Goal: Transaction & Acquisition: Purchase product/service

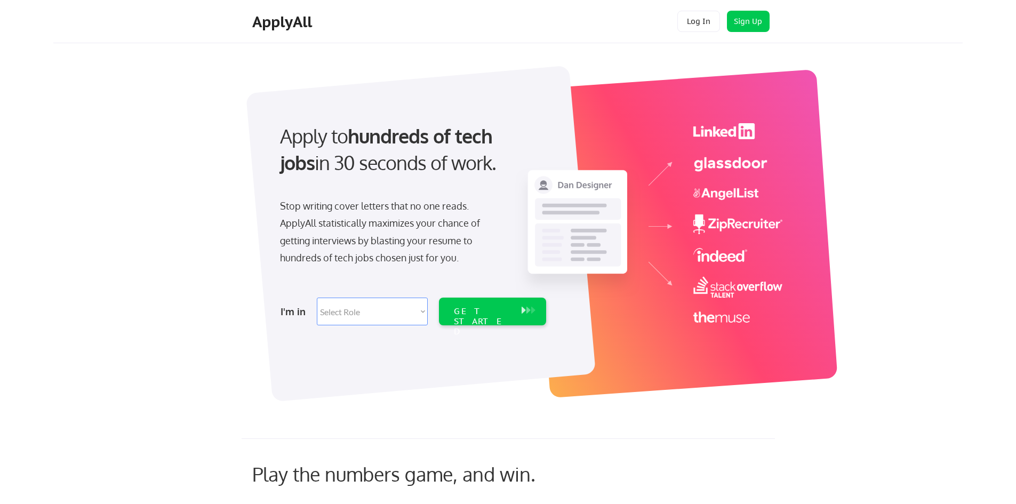
click at [371, 304] on select "Select Role Software Engineering Product Management Customer Success Sales UI/U…" at bounding box center [372, 312] width 111 height 28
select select ""engineering""
click at [317, 298] on select "Select Role Software Engineering Product Management Customer Success Sales UI/U…" at bounding box center [372, 312] width 111 height 28
select select ""engineering""
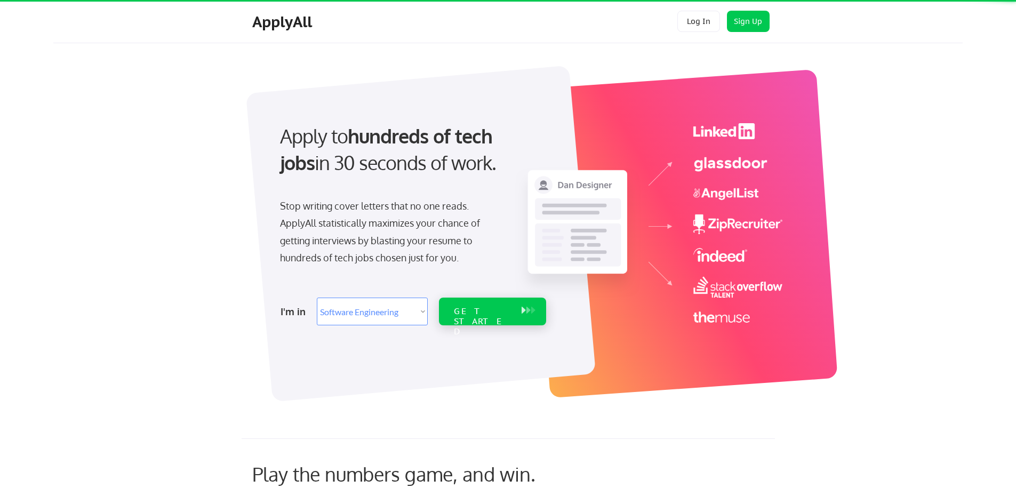
click at [479, 309] on div "GET STARTED" at bounding box center [482, 321] width 57 height 31
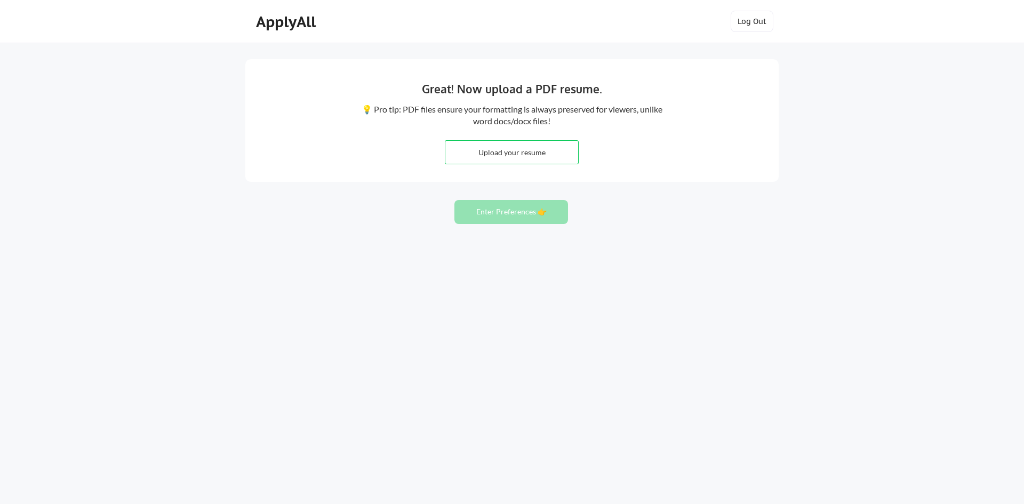
click at [788, 258] on div "Great! Now upload a PDF resume. 💡 Pro tip: PDF files ensure your formatting is …" at bounding box center [512, 252] width 1024 height 504
click at [537, 158] on input "file" at bounding box center [511, 152] width 133 height 23
type input "C:\fakepath\Felipe-Olivos-Resume-2025.pdf"
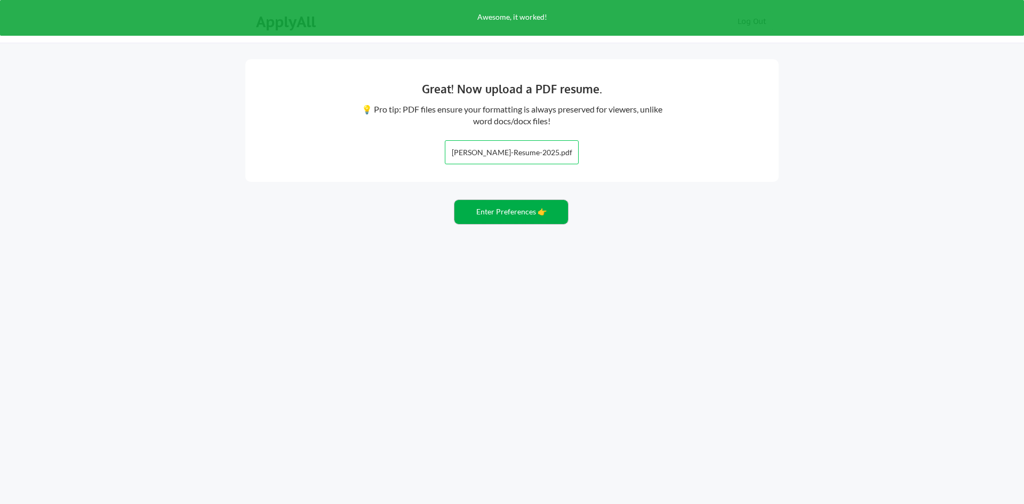
click at [513, 212] on button "Enter Preferences 👉" at bounding box center [511, 212] width 114 height 24
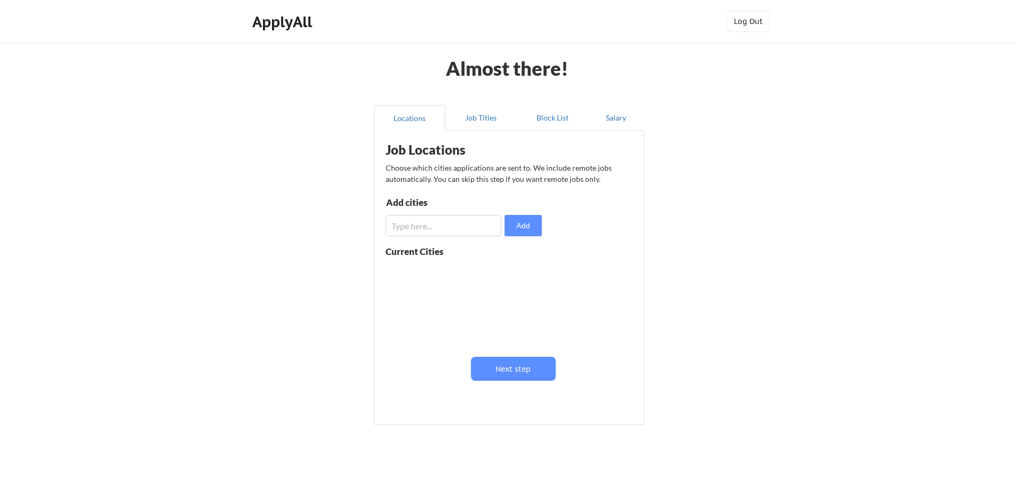
click at [516, 382] on div "Job Locations Choose which cities applications are sent to. We include remote j…" at bounding box center [511, 274] width 263 height 276
click at [517, 370] on button "Next step" at bounding box center [513, 369] width 85 height 24
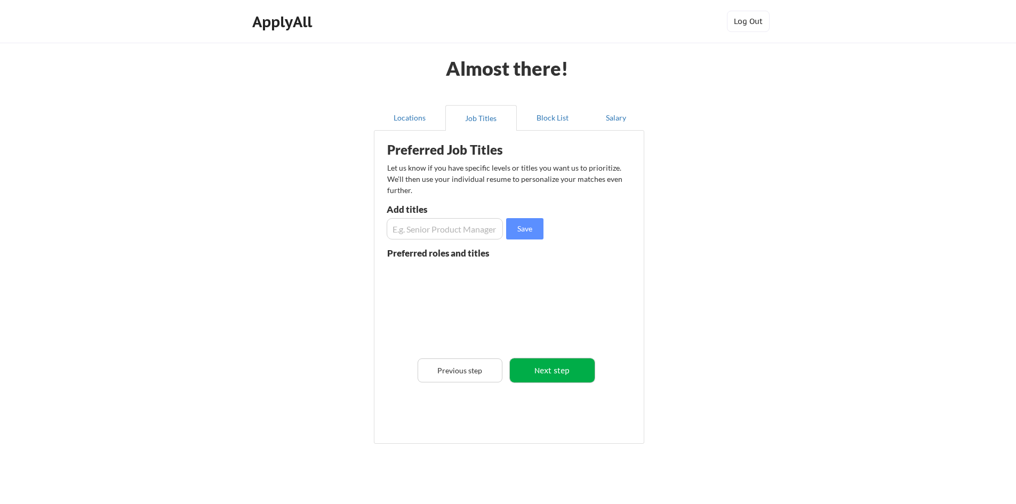
click at [561, 372] on button "Next step" at bounding box center [552, 370] width 85 height 24
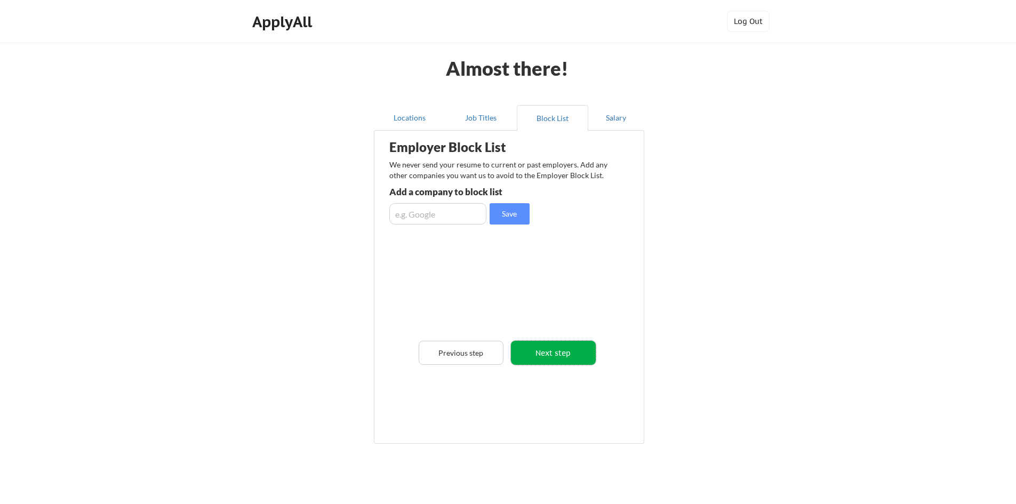
click at [564, 356] on button "Next step" at bounding box center [553, 353] width 85 height 24
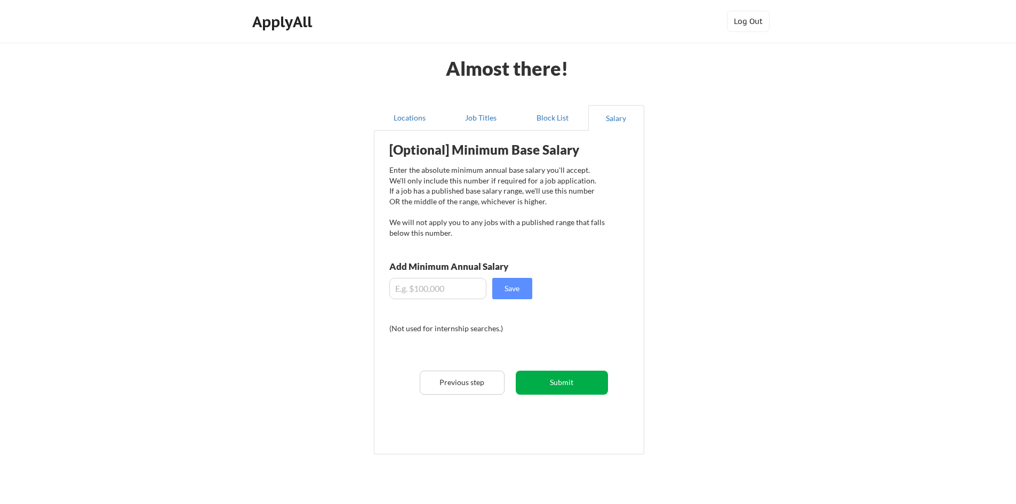
click at [566, 386] on button "Submit" at bounding box center [562, 383] width 92 height 24
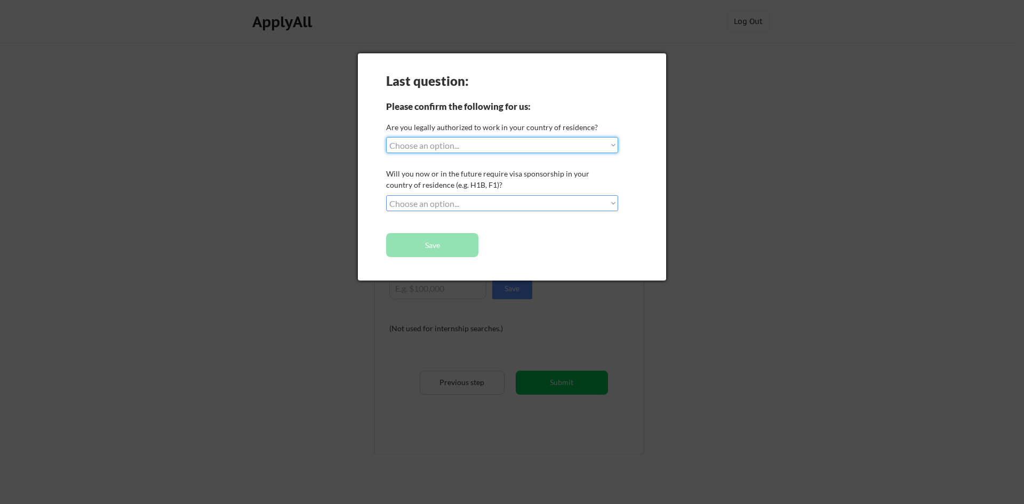
click at [536, 140] on select "Choose an option... Yes, I am a US Citizen Yes, I am a Canadian Citizen Yes, I …" at bounding box center [502, 145] width 232 height 16
select select ""yes__i_am_a_us_citizen""
click at [386, 137] on select "Choose an option... Yes, I am a US Citizen Yes, I am a Canadian Citizen Yes, I …" at bounding box center [502, 145] width 232 height 16
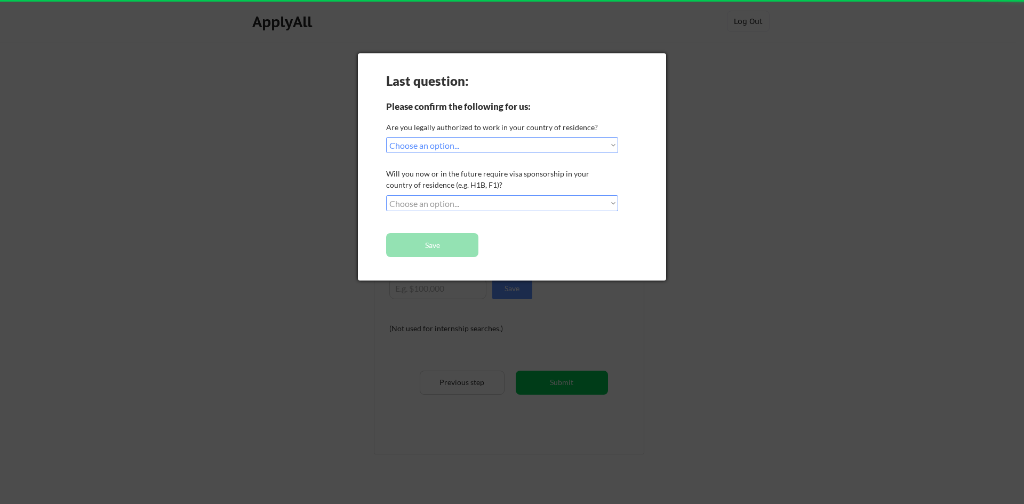
click at [501, 197] on select "Choose an option... No, I will not need sponsorship Yes, I will need sponsorship" at bounding box center [502, 203] width 232 height 16
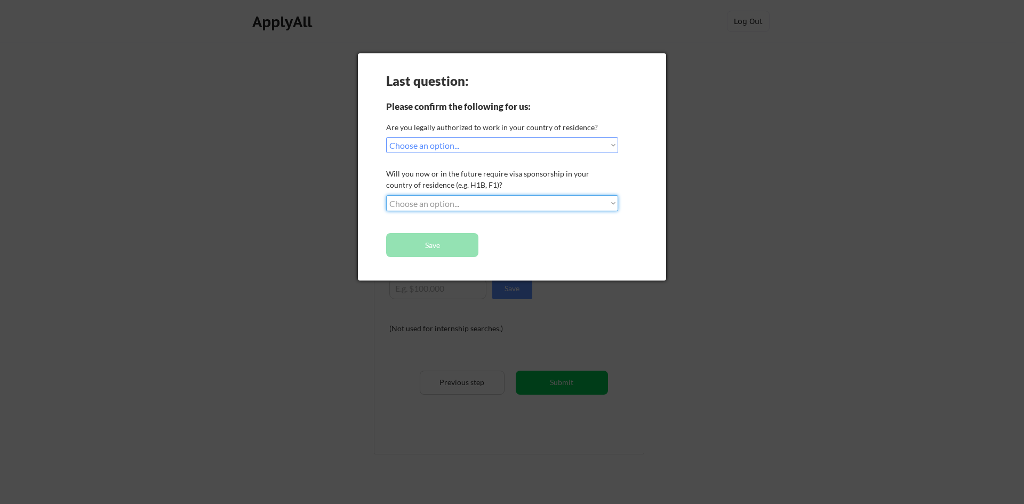
select select ""no__i_will_not_need_sponsorship""
click at [386, 195] on select "Choose an option... No, I will not need sponsorship Yes, I will need sponsorship" at bounding box center [502, 203] width 232 height 16
click at [452, 241] on button "Save" at bounding box center [432, 245] width 92 height 24
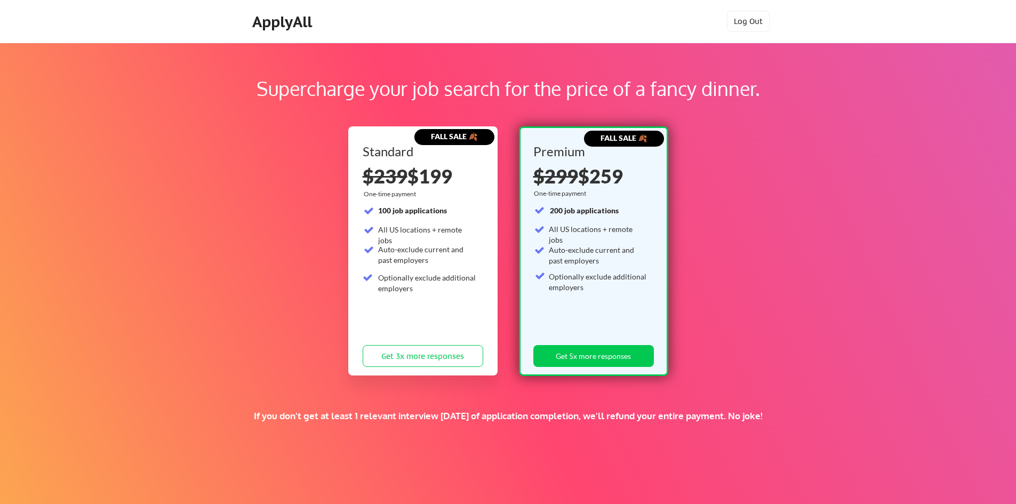
click at [438, 211] on strong "100 job applications" at bounding box center [412, 210] width 69 height 9
click at [385, 205] on div "Standard $239 $199 One-time payment 100 job applications All US locations + rem…" at bounding box center [423, 258] width 121 height 227
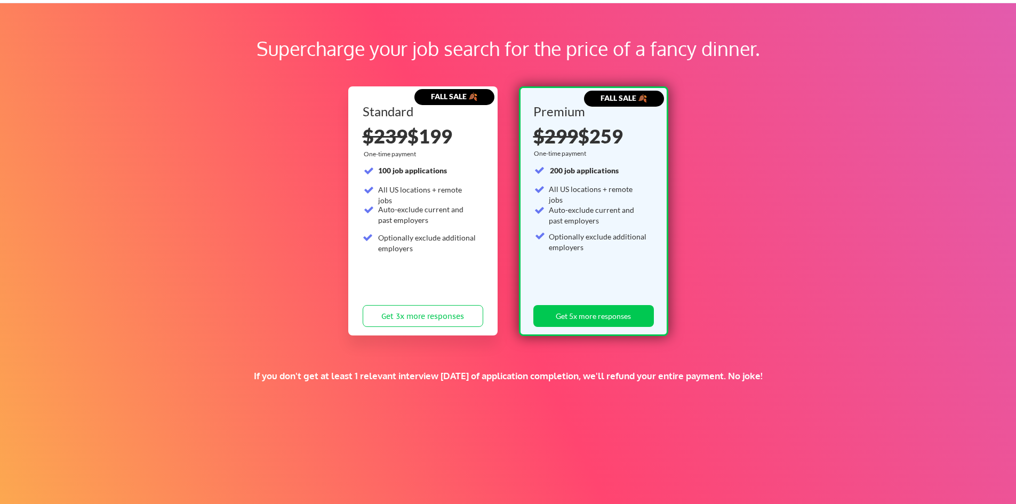
scroll to position [122, 0]
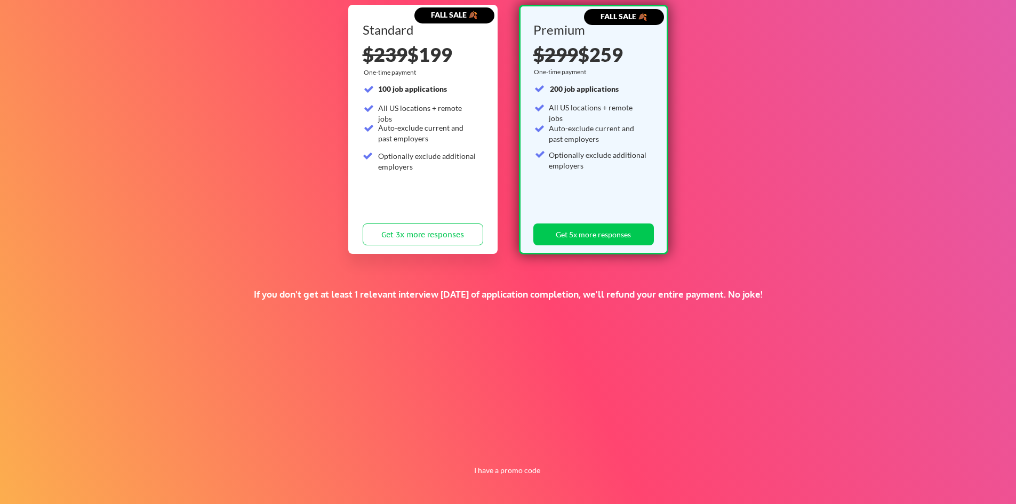
drag, startPoint x: 183, startPoint y: 235, endPoint x: 168, endPoint y: 323, distance: 89.2
click at [412, 293] on div "If you don't get at least 1 relevant interview within 1 month of application co…" at bounding box center [508, 294] width 646 height 12
click at [464, 292] on div "If you don't get at least 1 relevant interview within 1 month of application co…" at bounding box center [508, 294] width 646 height 12
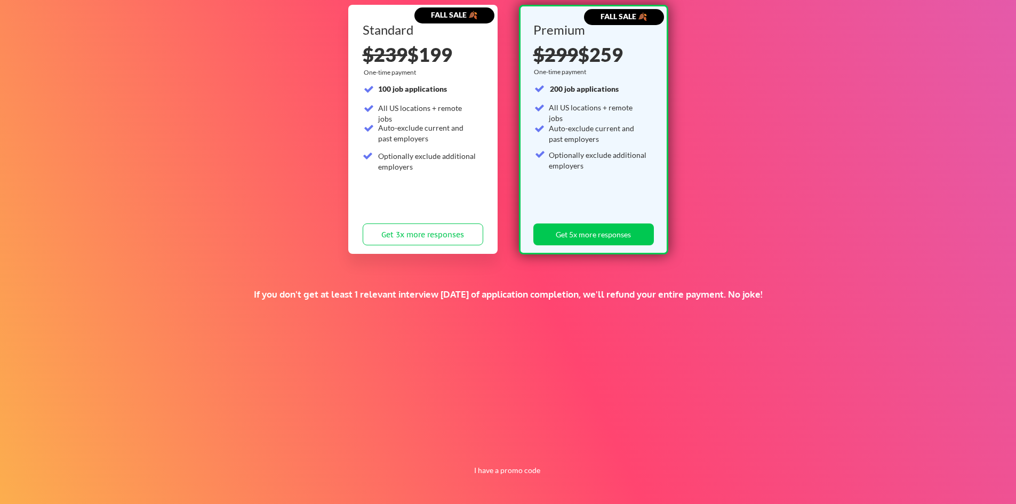
click at [555, 295] on div "If you don't get at least 1 relevant interview [DATE] of application completion…" at bounding box center [508, 294] width 646 height 12
drag, startPoint x: 622, startPoint y: 301, endPoint x: 730, endPoint y: 302, distance: 108.2
click at [643, 303] on div "If you don't get at least 1 relevant interview [DATE] of application completion…" at bounding box center [508, 307] width 646 height 39
drag, startPoint x: 316, startPoint y: 314, endPoint x: 617, endPoint y: 318, distance: 301.8
click at [617, 318] on div "If you don't get at least 1 relevant interview [DATE] of application completion…" at bounding box center [508, 307] width 646 height 39
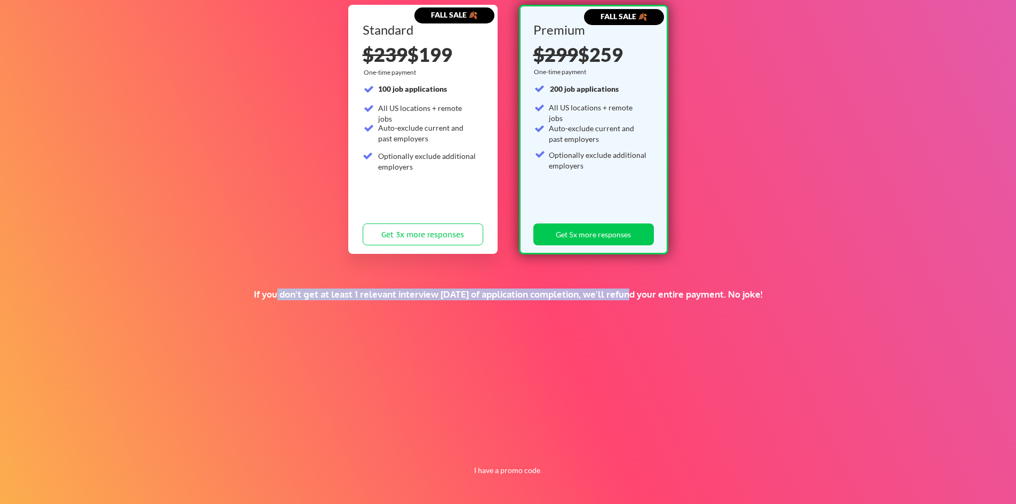
click at [617, 318] on div "If you don't get at least 1 relevant interview [DATE] of application completion…" at bounding box center [508, 307] width 646 height 39
drag, startPoint x: 110, startPoint y: 275, endPoint x: 711, endPoint y: 294, distance: 601.2
click at [711, 294] on div "Supercharge your job search for the price of a fancy dinner. FALL SALE 🍂 Standa…" at bounding box center [508, 212] width 1016 height 583
click at [711, 294] on div "If you don't get at least 1 relevant interview [DATE] of application completion…" at bounding box center [508, 294] width 646 height 12
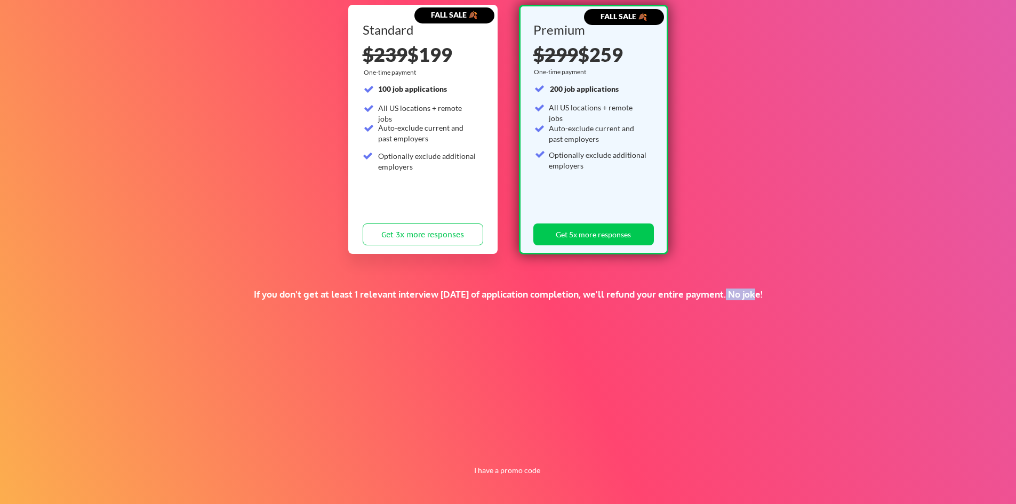
click at [711, 294] on div "If you don't get at least 1 relevant interview [DATE] of application completion…" at bounding box center [508, 294] width 646 height 12
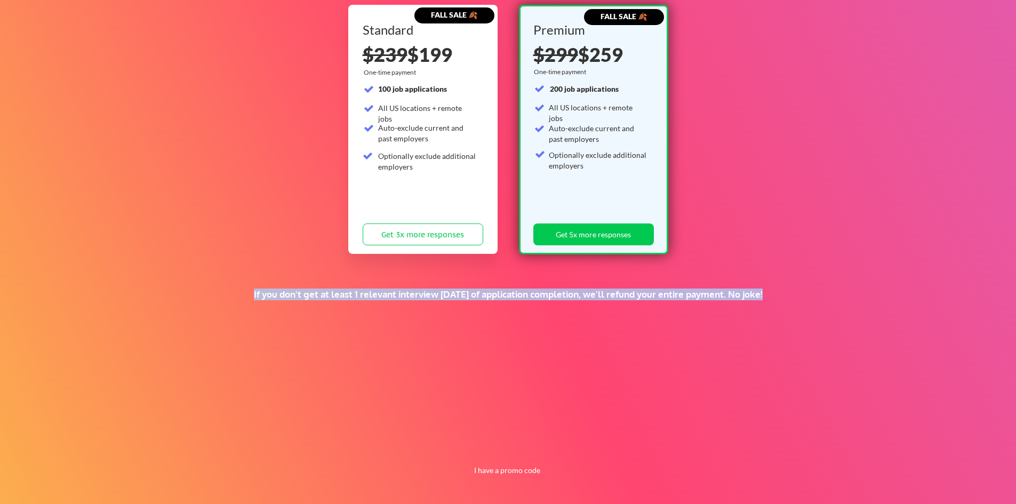
click at [711, 294] on div "If you don't get at least 1 relevant interview [DATE] of application completion…" at bounding box center [508, 294] width 646 height 12
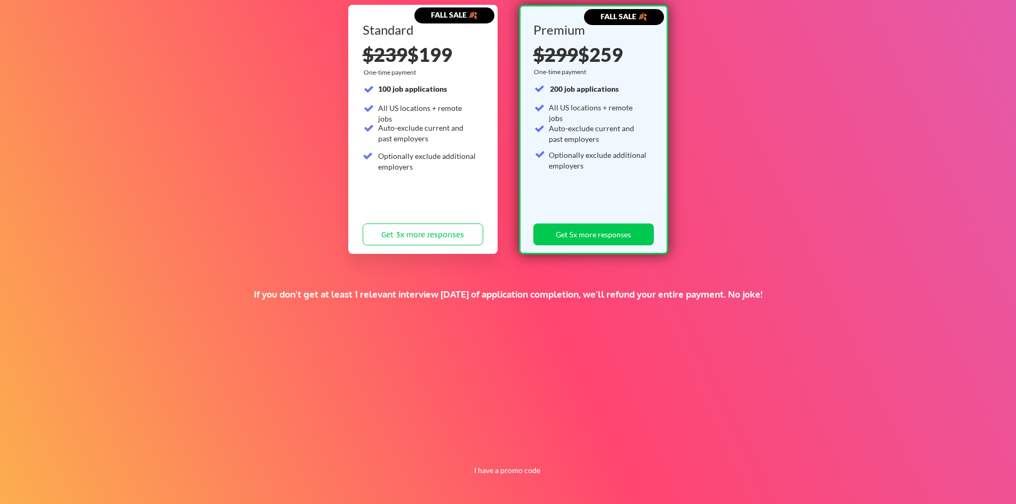
click at [681, 340] on div "Supercharge your job search for the price of a fancy dinner. FALL SALE 🍂 Standa…" at bounding box center [508, 212] width 1016 height 583
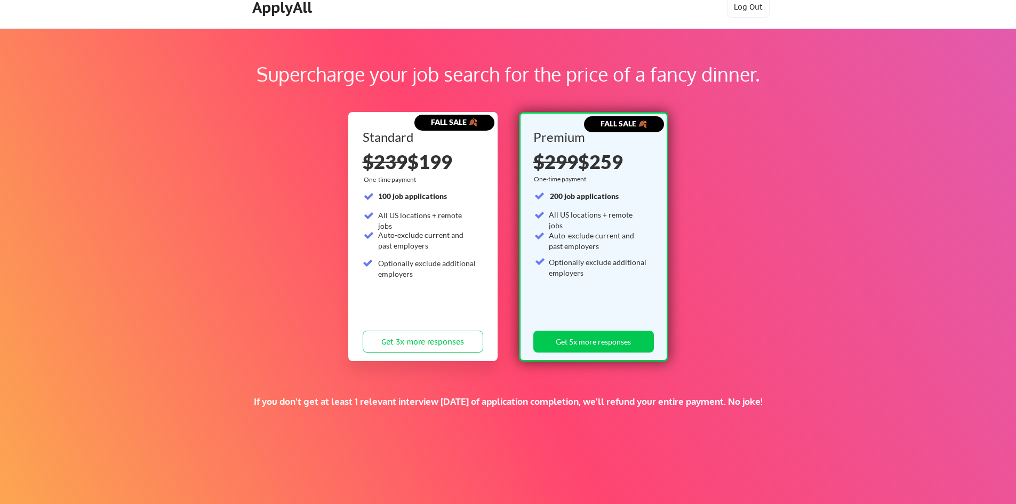
scroll to position [0, 0]
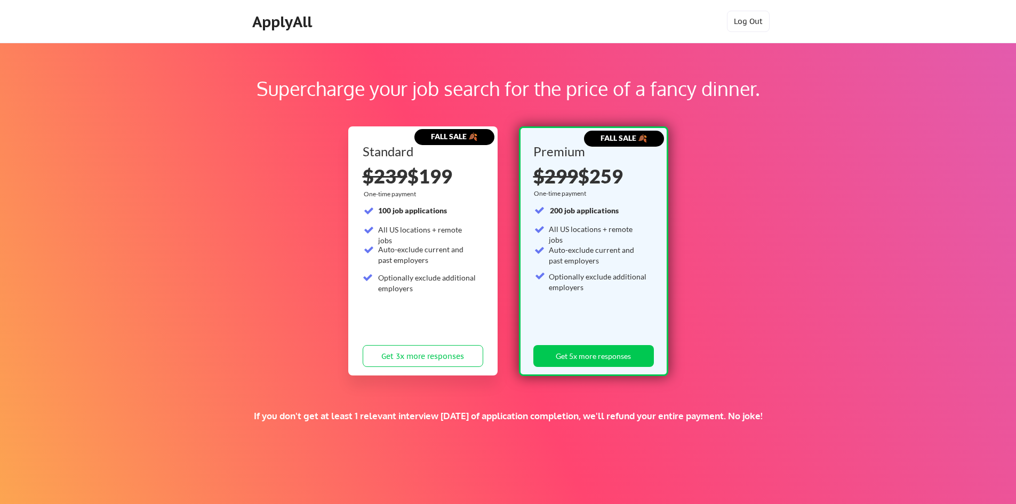
drag, startPoint x: 570, startPoint y: 340, endPoint x: 587, endPoint y: 283, distance: 58.9
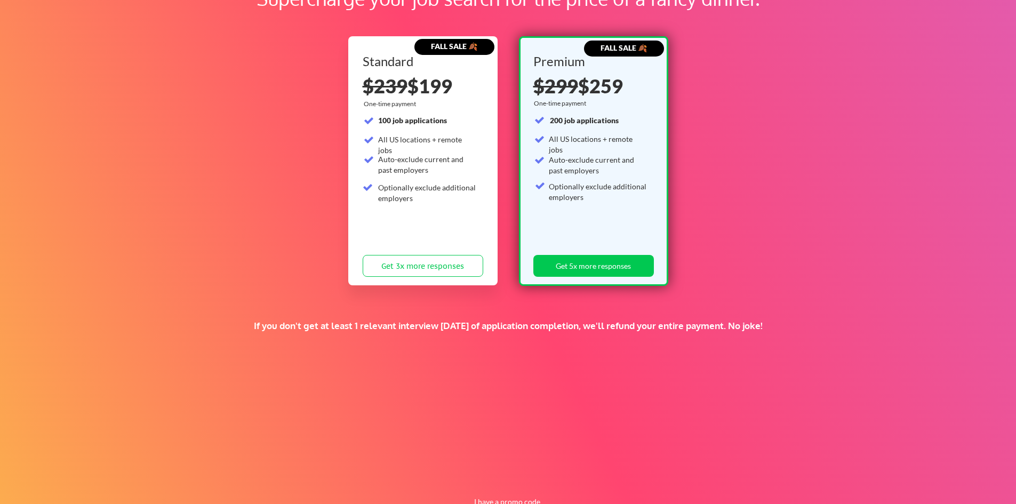
drag, startPoint x: 776, startPoint y: 303, endPoint x: 778, endPoint y: 390, distance: 87.0
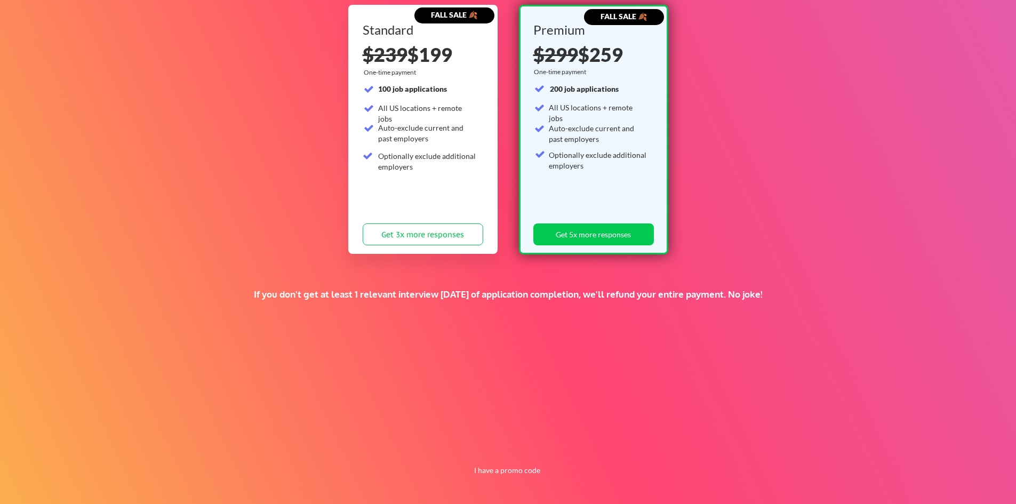
click at [588, 206] on div "Premium $299 $259 One-time payment 200 job applications All US locations + remo…" at bounding box center [593, 136] width 121 height 227
click at [593, 232] on button "Get 5x more responses" at bounding box center [593, 234] width 121 height 22
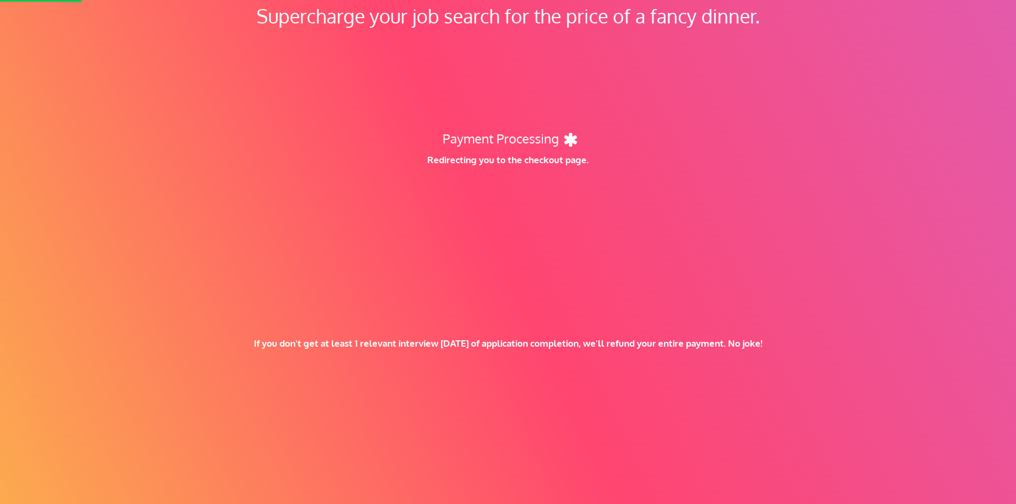
drag, startPoint x: 227, startPoint y: 204, endPoint x: 235, endPoint y: 148, distance: 56.5
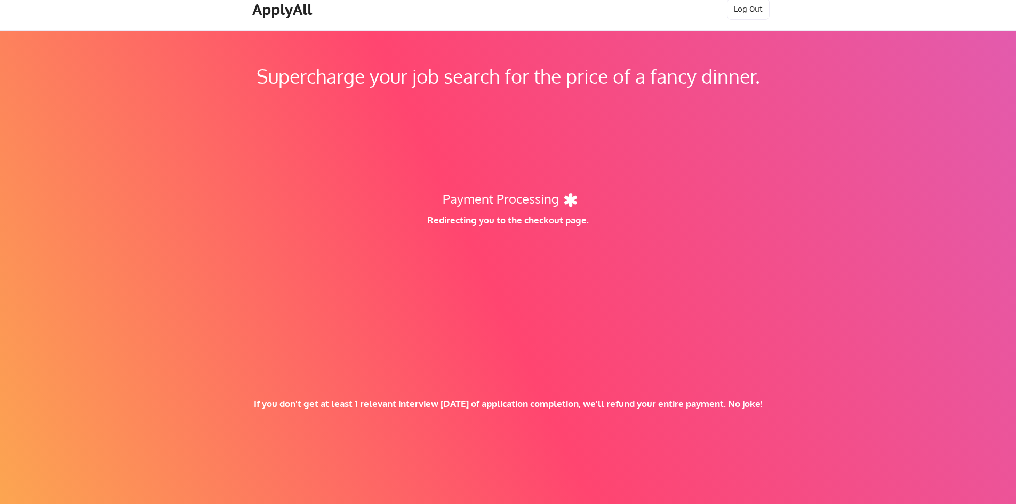
drag, startPoint x: 439, startPoint y: 186, endPoint x: 614, endPoint y: 216, distance: 177.0
click at [614, 216] on div "Payment Processing Redirecting you to the checkout page." at bounding box center [508, 217] width 342 height 67
click at [472, 196] on div "Payment Processing" at bounding box center [500, 198] width 117 height 19
drag, startPoint x: 472, startPoint y: 196, endPoint x: 479, endPoint y: 196, distance: 7.5
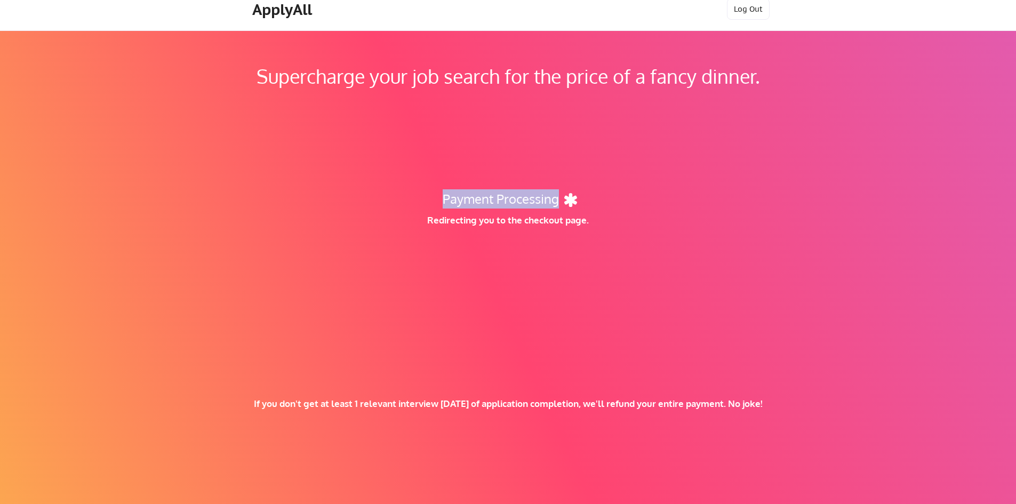
click at [475, 196] on div "Payment Processing" at bounding box center [500, 198] width 117 height 19
click at [548, 198] on div "Payment Processing" at bounding box center [500, 198] width 117 height 19
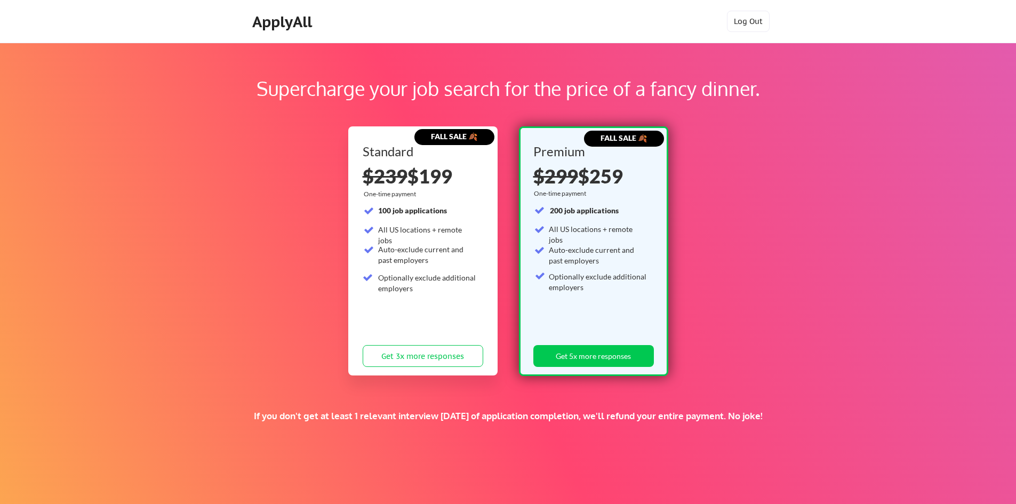
click at [505, 402] on div "Supercharge your job search for the price of a fancy dinner. FALL SALE 🍂 Standa…" at bounding box center [508, 334] width 1016 height 583
click at [498, 412] on div "If you don't get at least 1 relevant interview [DATE] of application completion…" at bounding box center [508, 416] width 646 height 12
click at [536, 416] on div "If you don't get at least 1 relevant interview [DATE] of application completion…" at bounding box center [508, 416] width 646 height 12
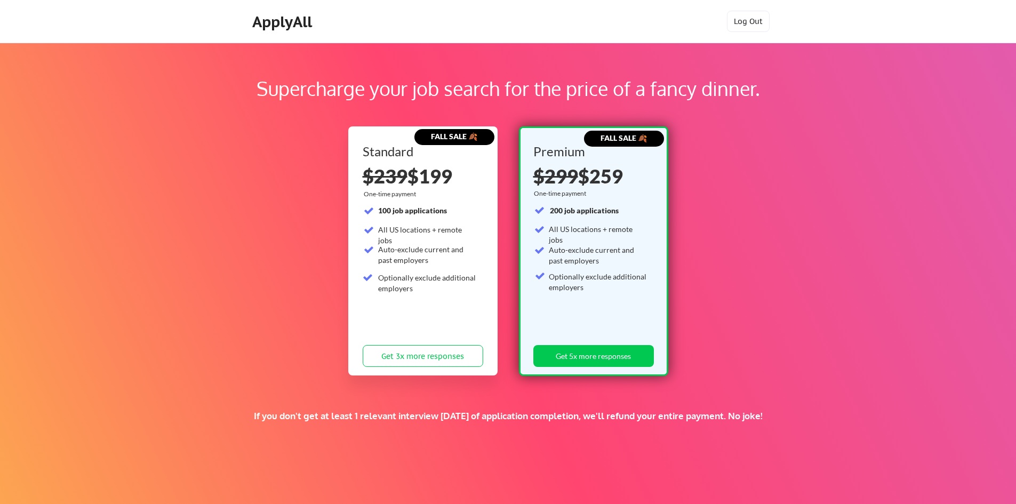
click at [569, 413] on div "If you don't get at least 1 relevant interview [DATE] of application completion…" at bounding box center [508, 416] width 646 height 12
click at [614, 413] on div "If you don't get at least 1 relevant interview [DATE] of application completion…" at bounding box center [508, 416] width 646 height 12
click at [644, 414] on div "If you don't get at least 1 relevant interview [DATE] of application completion…" at bounding box center [508, 416] width 646 height 12
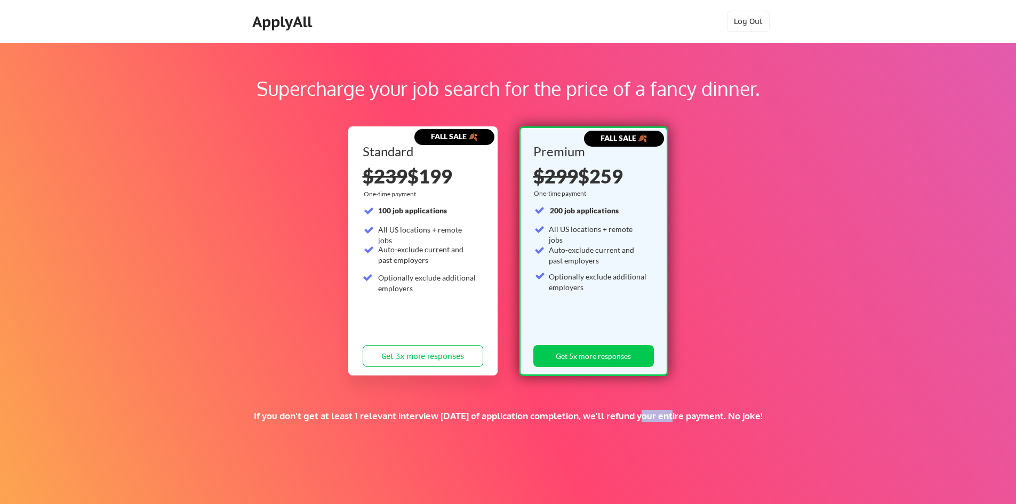
click at [644, 414] on div "If you don't get at least 1 relevant interview [DATE] of application completion…" at bounding box center [508, 416] width 646 height 12
click at [676, 414] on div "If you don't get at least 1 relevant interview [DATE] of application completion…" at bounding box center [508, 416] width 646 height 12
click at [734, 414] on div "If you don't get at least 1 relevant interview [DATE] of application completion…" at bounding box center [508, 416] width 646 height 12
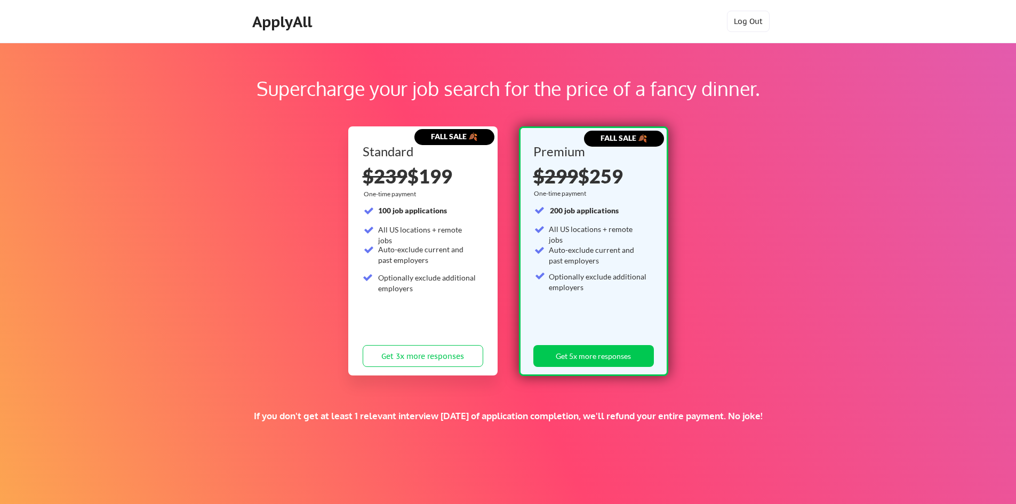
drag, startPoint x: 224, startPoint y: 413, endPoint x: 836, endPoint y: 426, distance: 611.7
click at [836, 426] on div "Supercharge your job search for the price of a fancy dinner. FALL SALE 🍂 Standa…" at bounding box center [508, 334] width 1016 height 583
click at [803, 419] on div "If you don't get at least 1 relevant interview [DATE] of application completion…" at bounding box center [508, 416] width 646 height 12
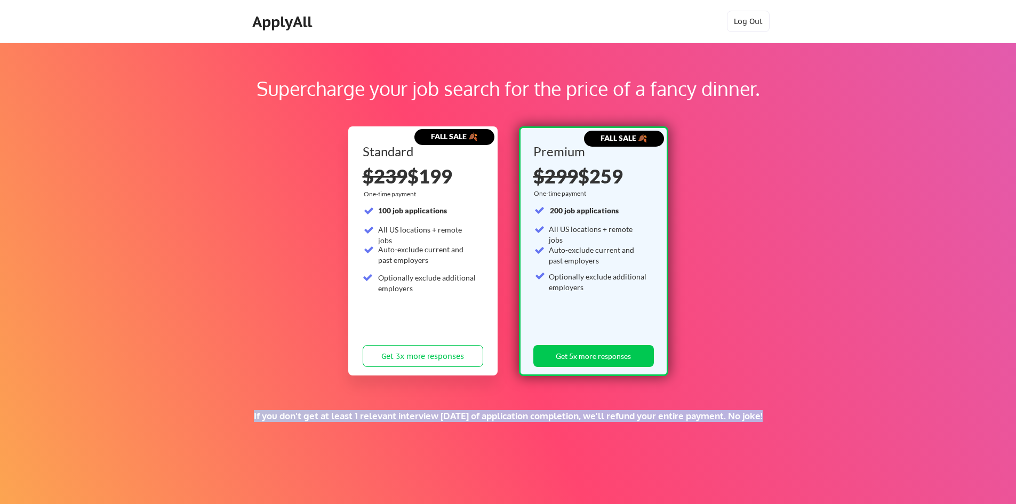
click at [803, 419] on div "If you don't get at least 1 relevant interview [DATE] of application completion…" at bounding box center [508, 416] width 646 height 12
